Goal: Register for event/course

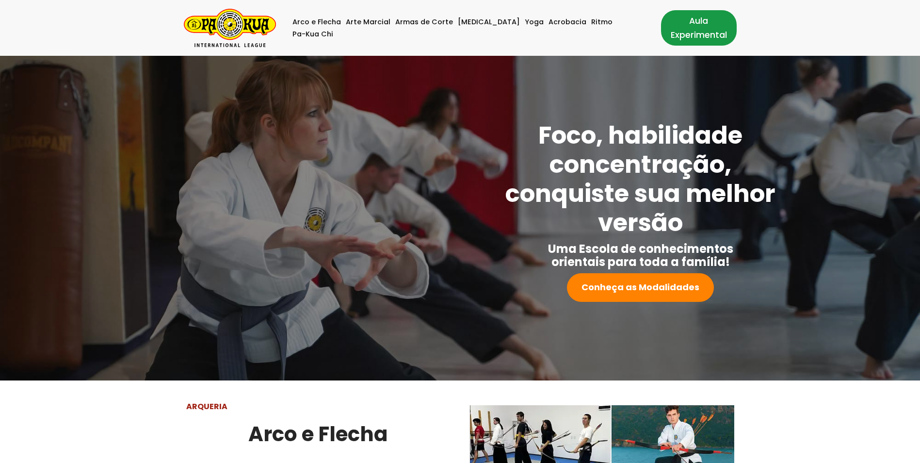
click at [667, 27] on link "Aula Experimental" at bounding box center [699, 27] width 76 height 35
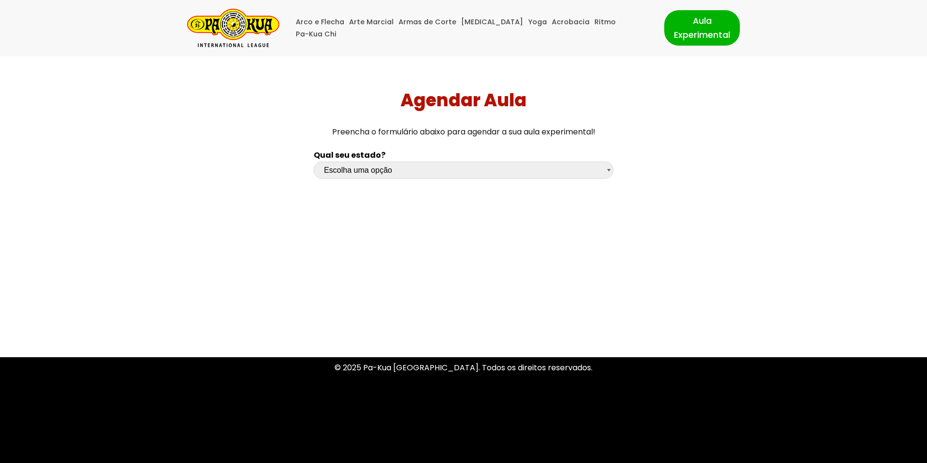
click at [360, 173] on select "Escolha uma opção Rio Grande do Sul Santa Catarina Paraná São Paulo Rio de Jane…" at bounding box center [464, 169] width 300 height 17
select select "pr"
click at [314, 161] on select "Escolha uma opção Rio Grande do Sul Santa Catarina Paraná São Paulo Rio de Jane…" at bounding box center [464, 169] width 300 height 17
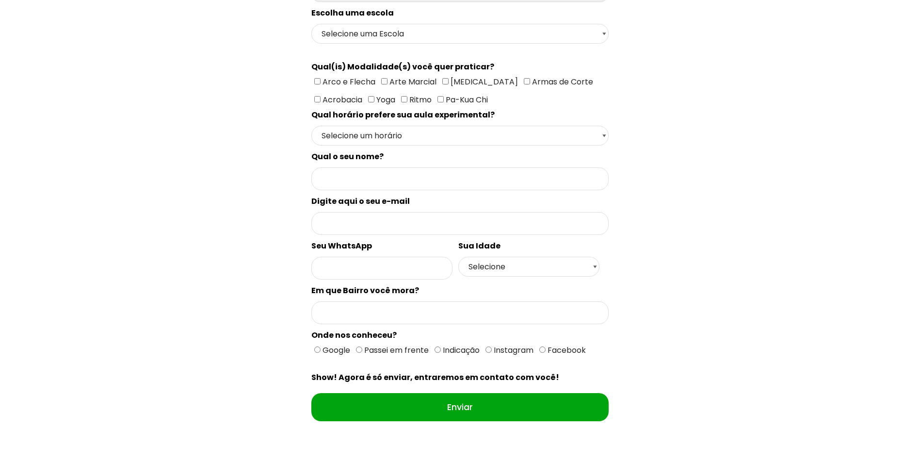
scroll to position [194, 0]
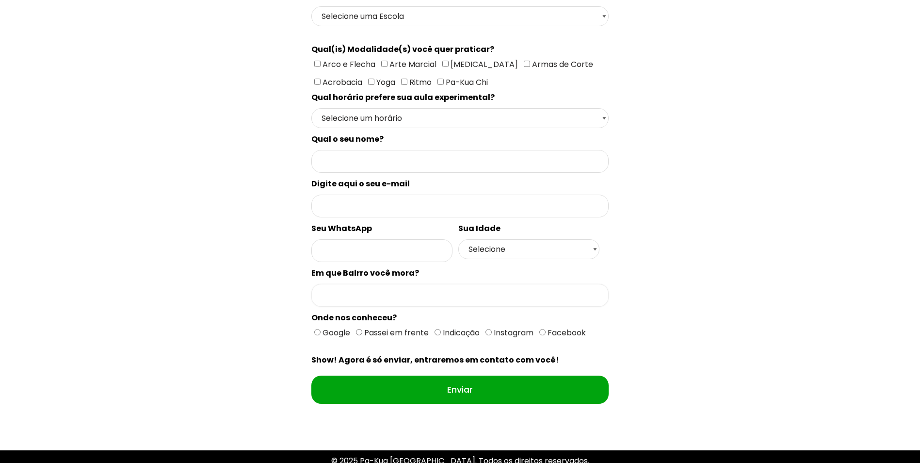
click at [349, 299] on input "Formulário de contacto" at bounding box center [459, 295] width 297 height 23
click at [604, 119] on select "Selecione um horário Manhã Tarde Noite" at bounding box center [459, 118] width 297 height 20
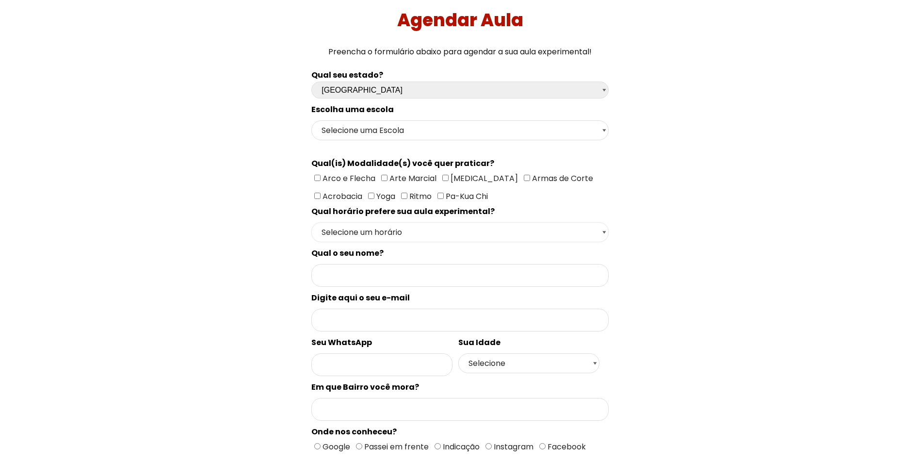
scroll to position [48, 0]
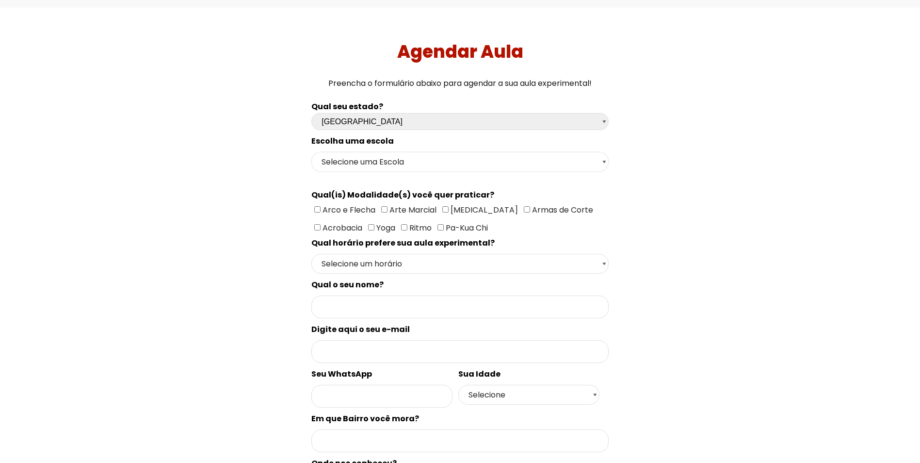
click at [327, 161] on select "Selecione uma Escola Curitiba - Escola Batel Curitiba - Escola Juvevê Fazenda R…" at bounding box center [459, 162] width 297 height 20
click at [247, 181] on div "Qual seu estado? Escolha uma opção Rio Grande do Sul Santa Catarina Paraná São …" at bounding box center [460, 334] width 644 height 479
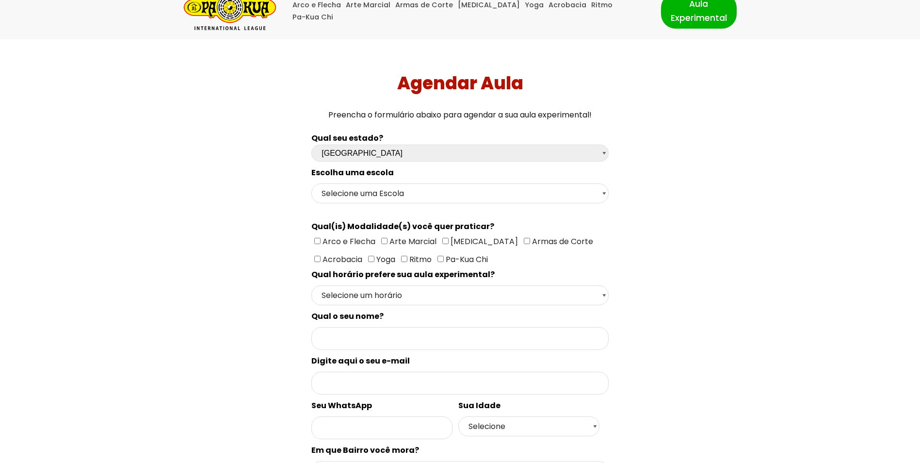
scroll to position [0, 0]
